Goal: Information Seeking & Learning: Learn about a topic

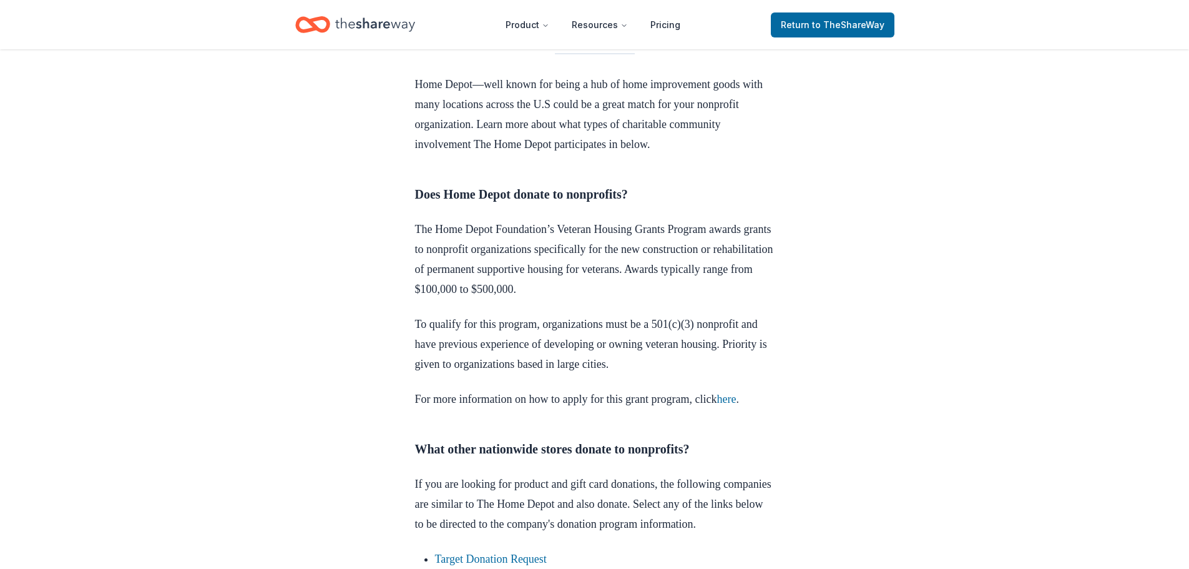
scroll to position [562, 0]
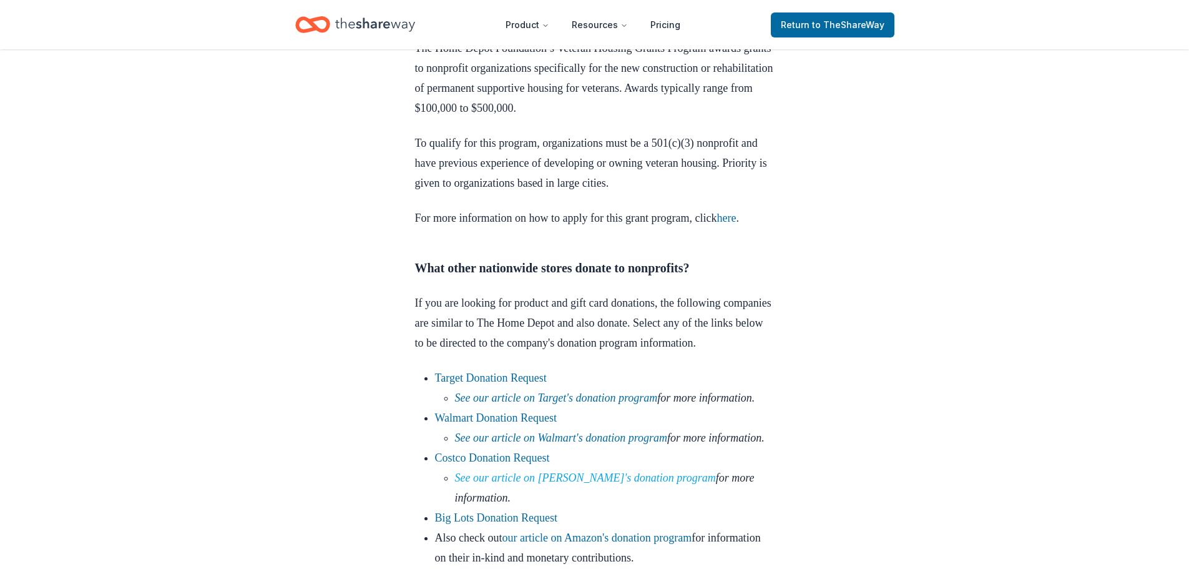
click at [525, 484] on link "See our article on [PERSON_NAME]'s donation program" at bounding box center [585, 477] width 261 height 12
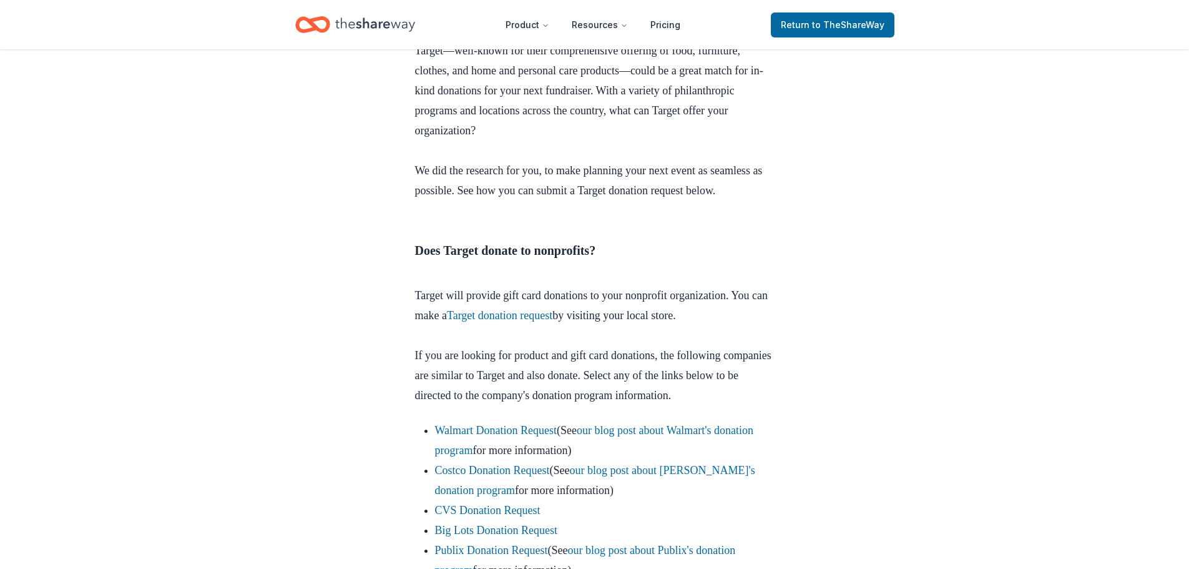
scroll to position [499, 0]
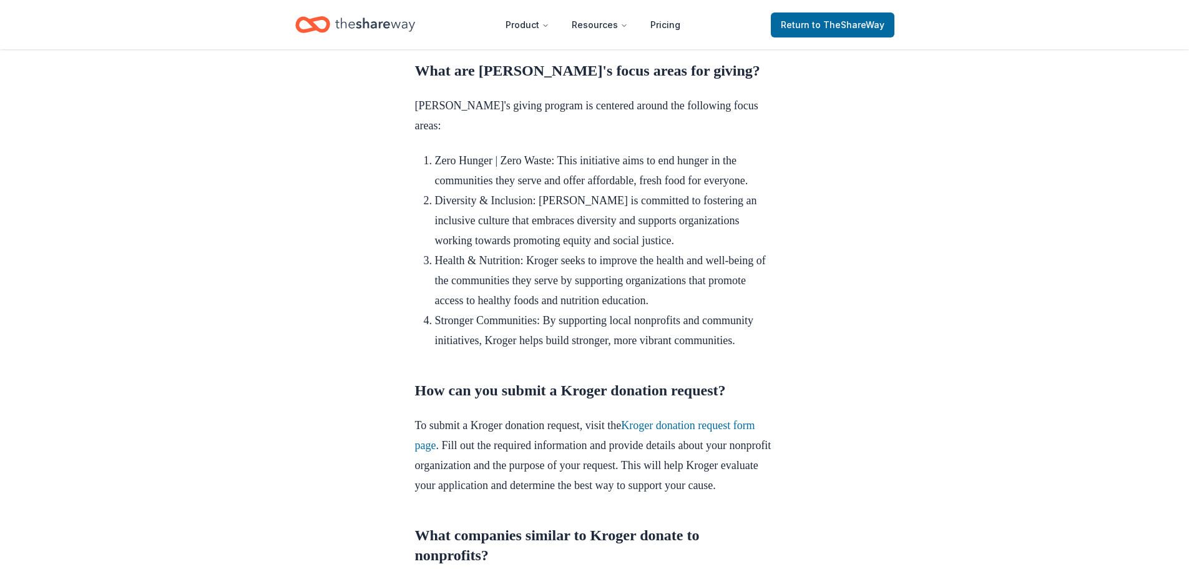
scroll to position [1186, 0]
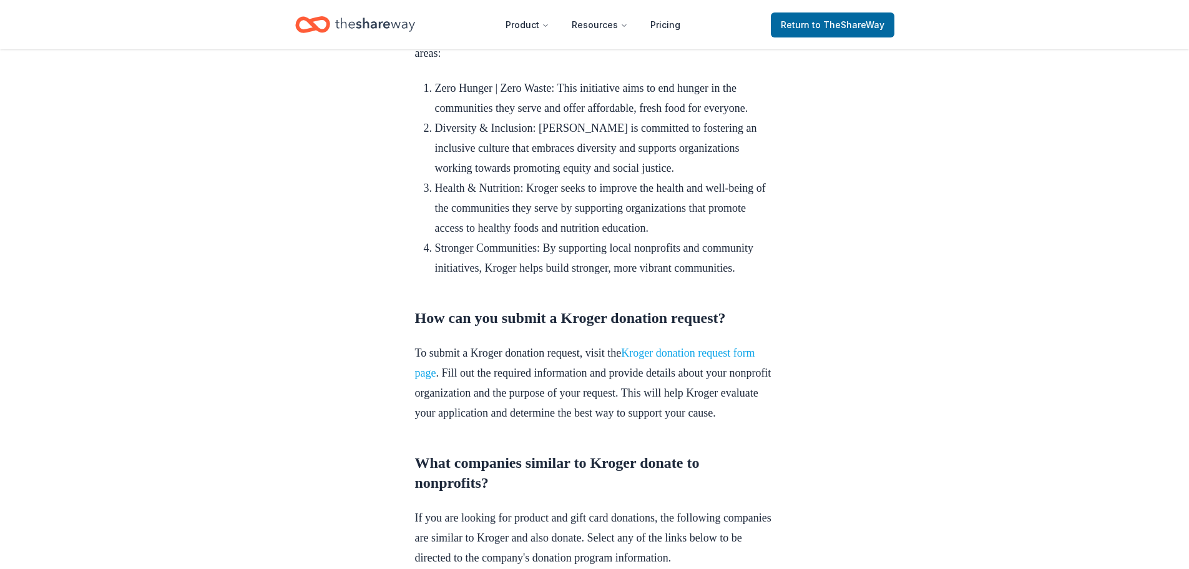
click at [673, 379] on link "Kroger donation request form page" at bounding box center [585, 362] width 340 height 32
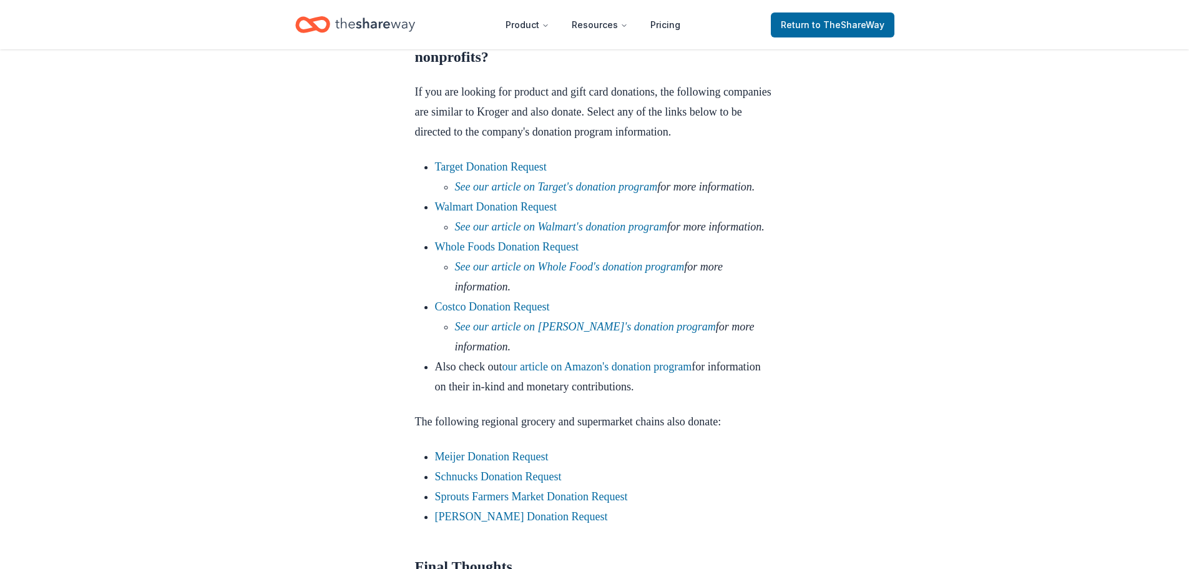
scroll to position [1623, 0]
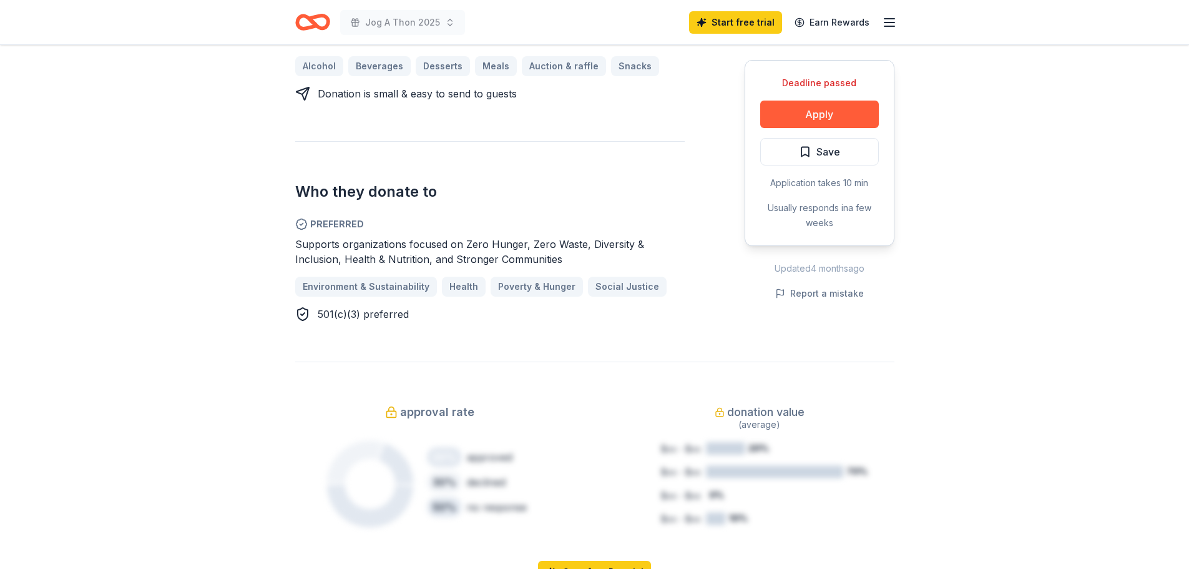
scroll to position [499, 0]
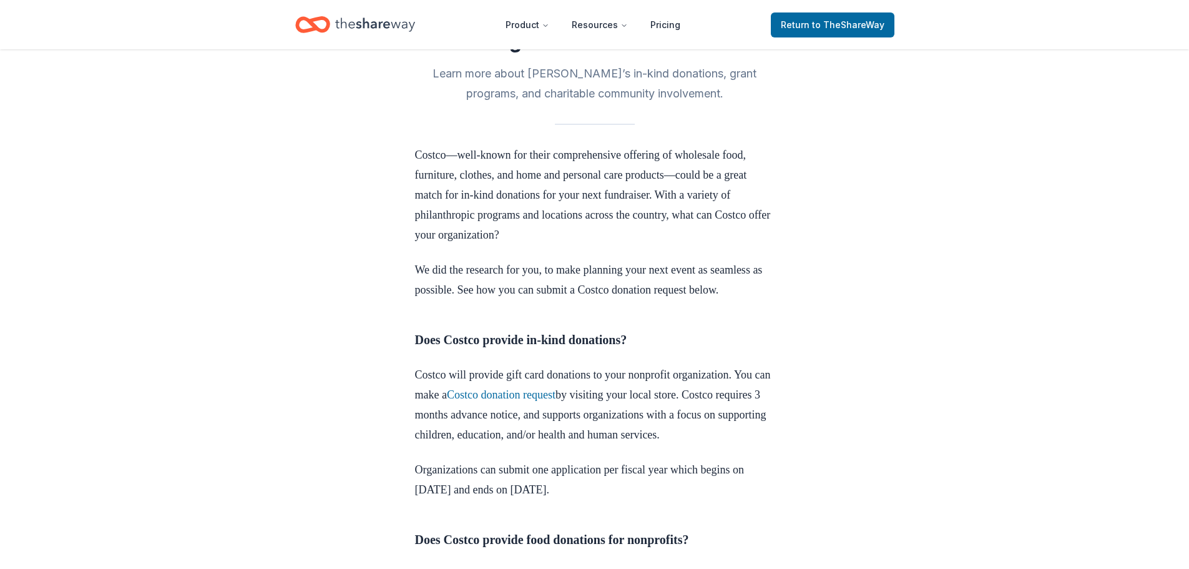
scroll to position [374, 0]
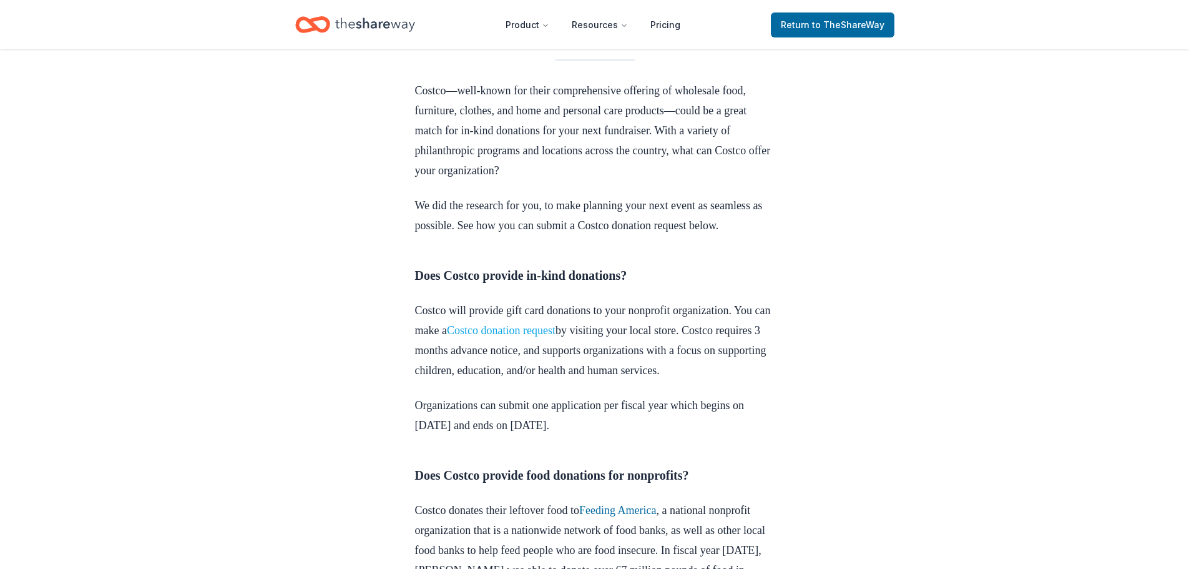
click at [555, 336] on link "Costco donation request" at bounding box center [501, 330] width 109 height 12
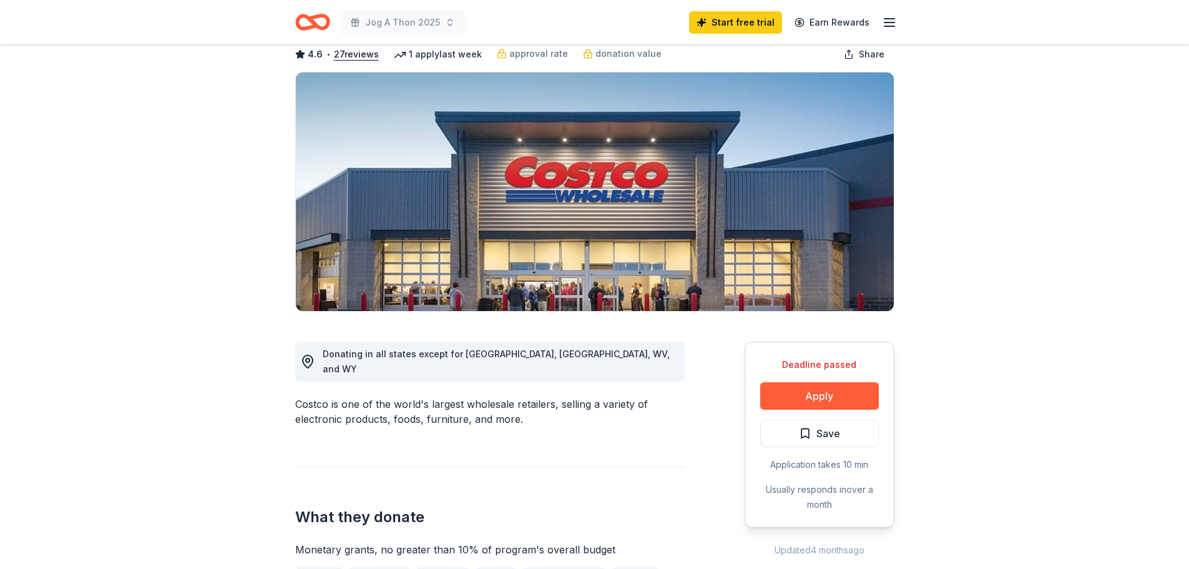
scroll to position [62, 0]
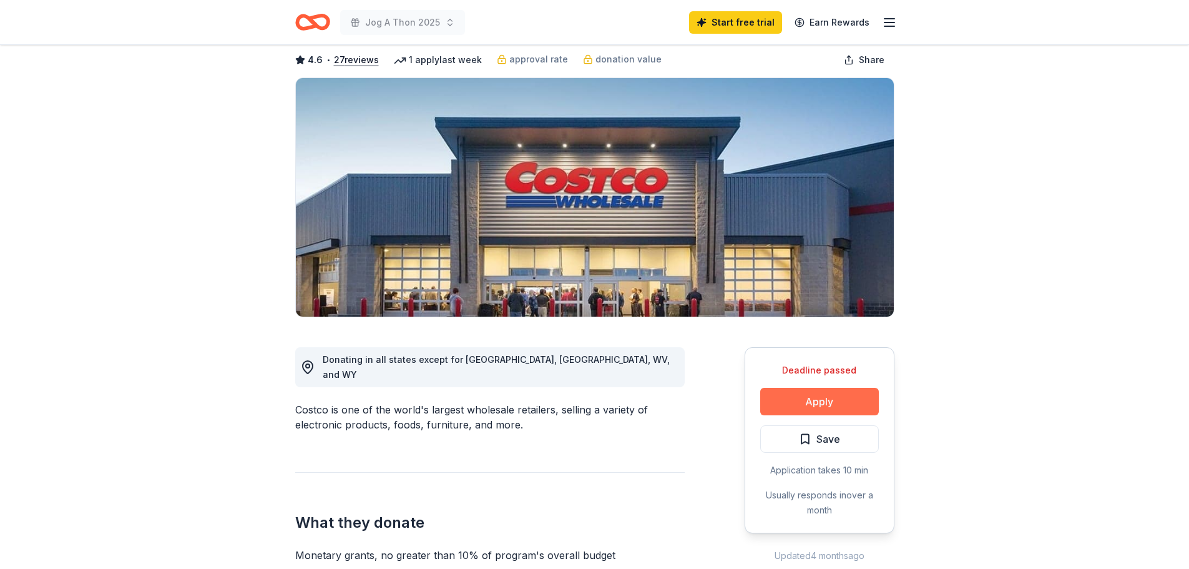
click at [803, 399] on button "Apply" at bounding box center [819, 401] width 119 height 27
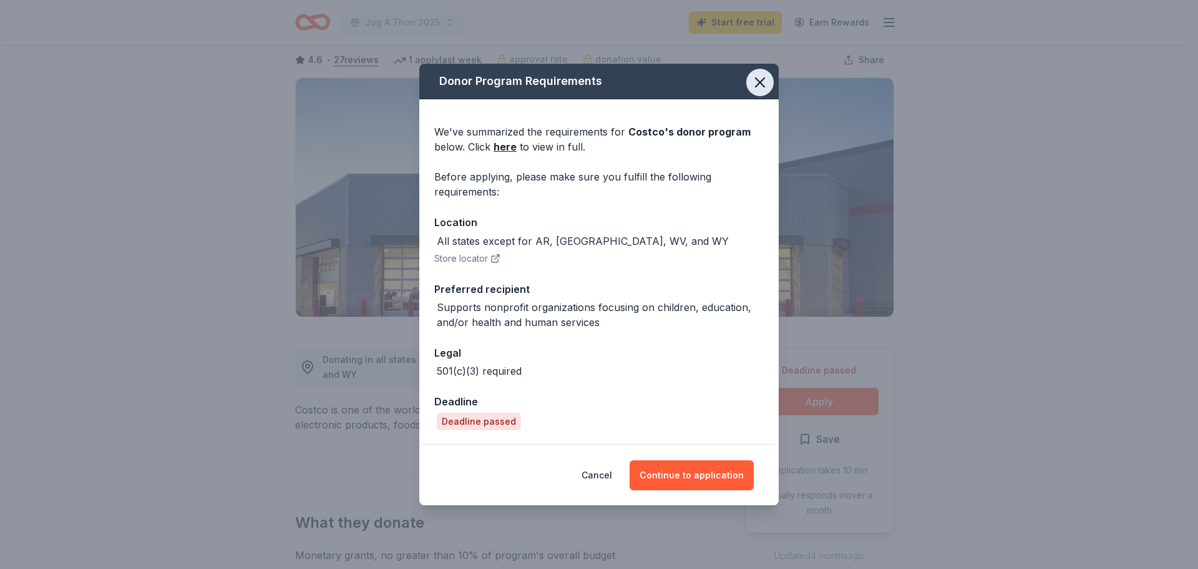
click at [763, 79] on icon "button" at bounding box center [760, 82] width 9 height 9
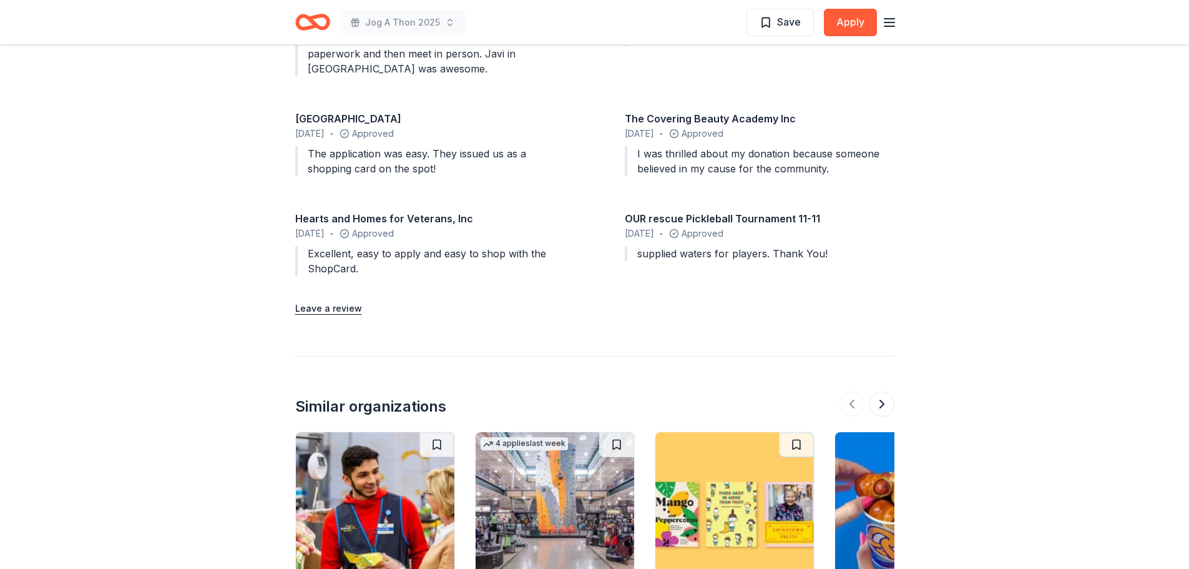
scroll to position [1560, 0]
